Goal: Information Seeking & Learning: Learn about a topic

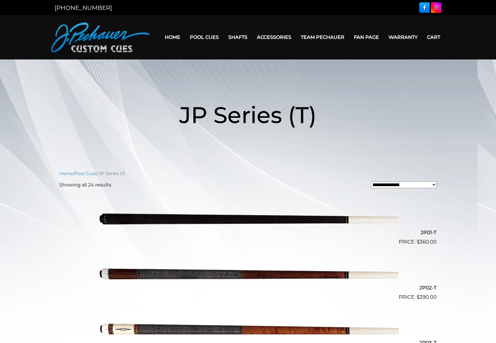
scroll to position [358, 0]
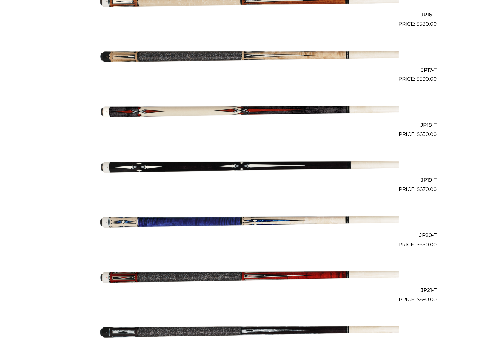
scroll to position [1041, 0]
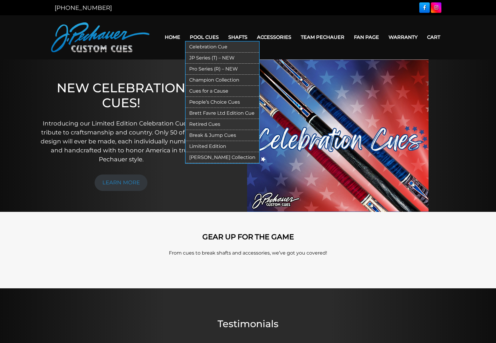
click at [203, 36] on link "Pool Cues" at bounding box center [204, 37] width 38 height 15
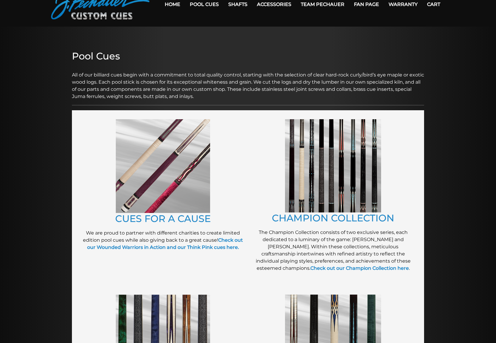
scroll to position [39, 0]
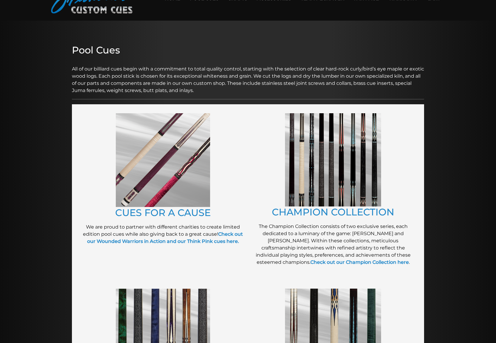
click at [324, 179] on img at bounding box center [333, 159] width 96 height 93
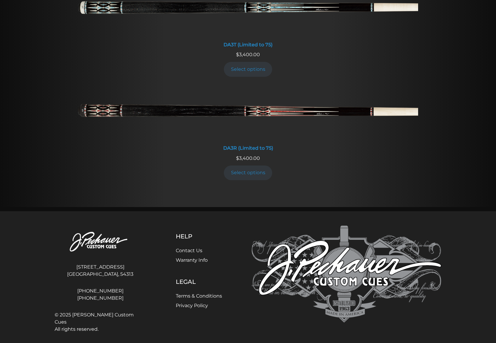
scroll to position [1117, 0]
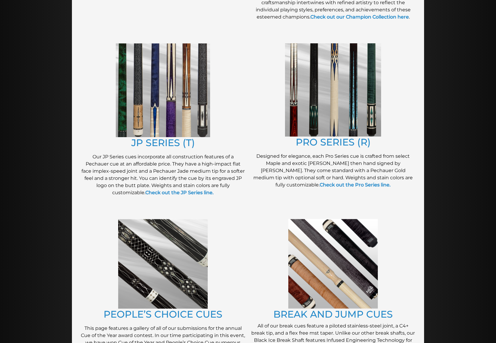
scroll to position [289, 0]
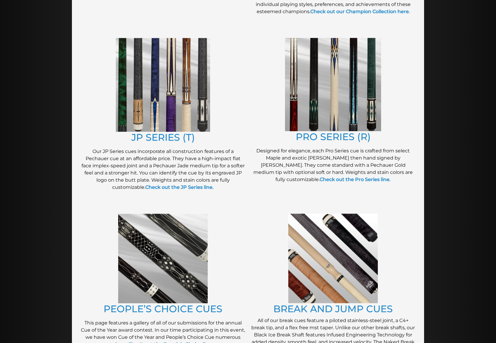
click at [318, 103] on img at bounding box center [333, 84] width 96 height 93
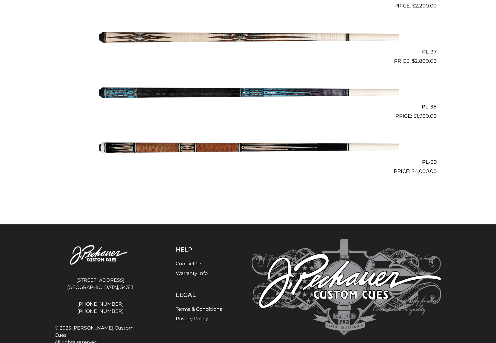
scroll to position [1668, 0]
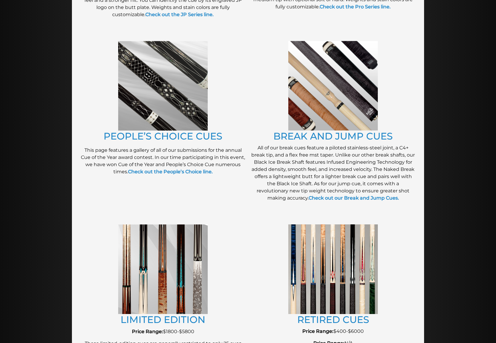
scroll to position [463, 0]
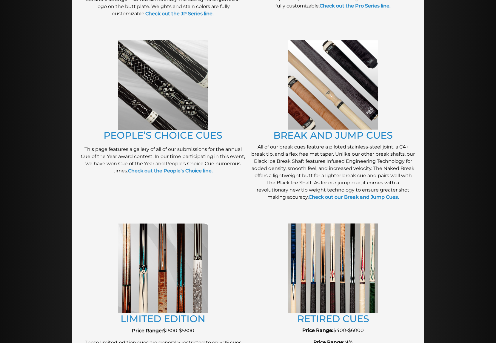
click at [145, 116] on img at bounding box center [163, 85] width 90 height 90
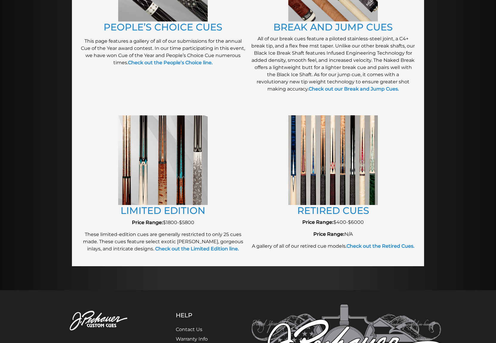
scroll to position [571, 0]
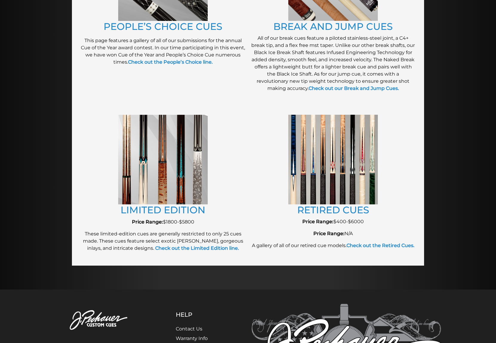
click at [156, 171] on img at bounding box center [163, 160] width 90 height 90
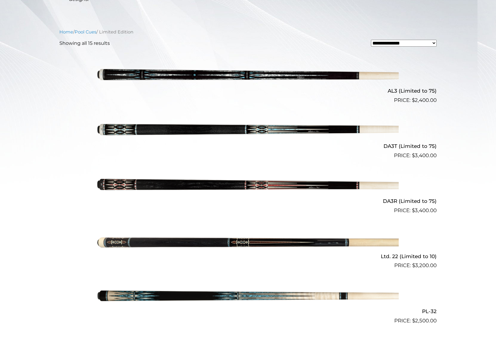
scroll to position [162, 0]
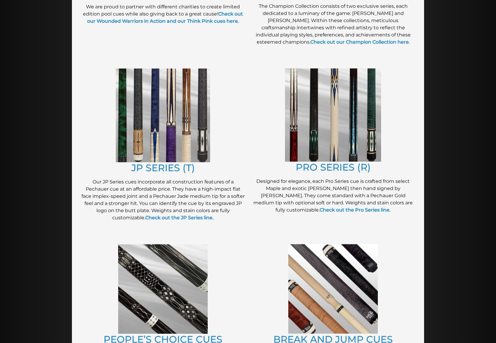
scroll to position [257, 0]
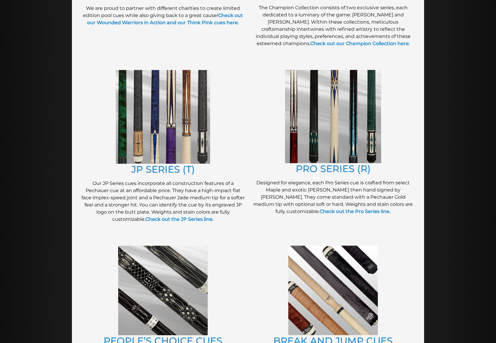
click at [160, 132] on img at bounding box center [163, 117] width 94 height 94
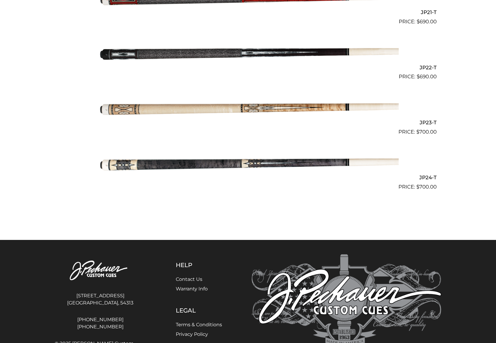
scroll to position [1321, 0]
